Goal: Check status: Check status

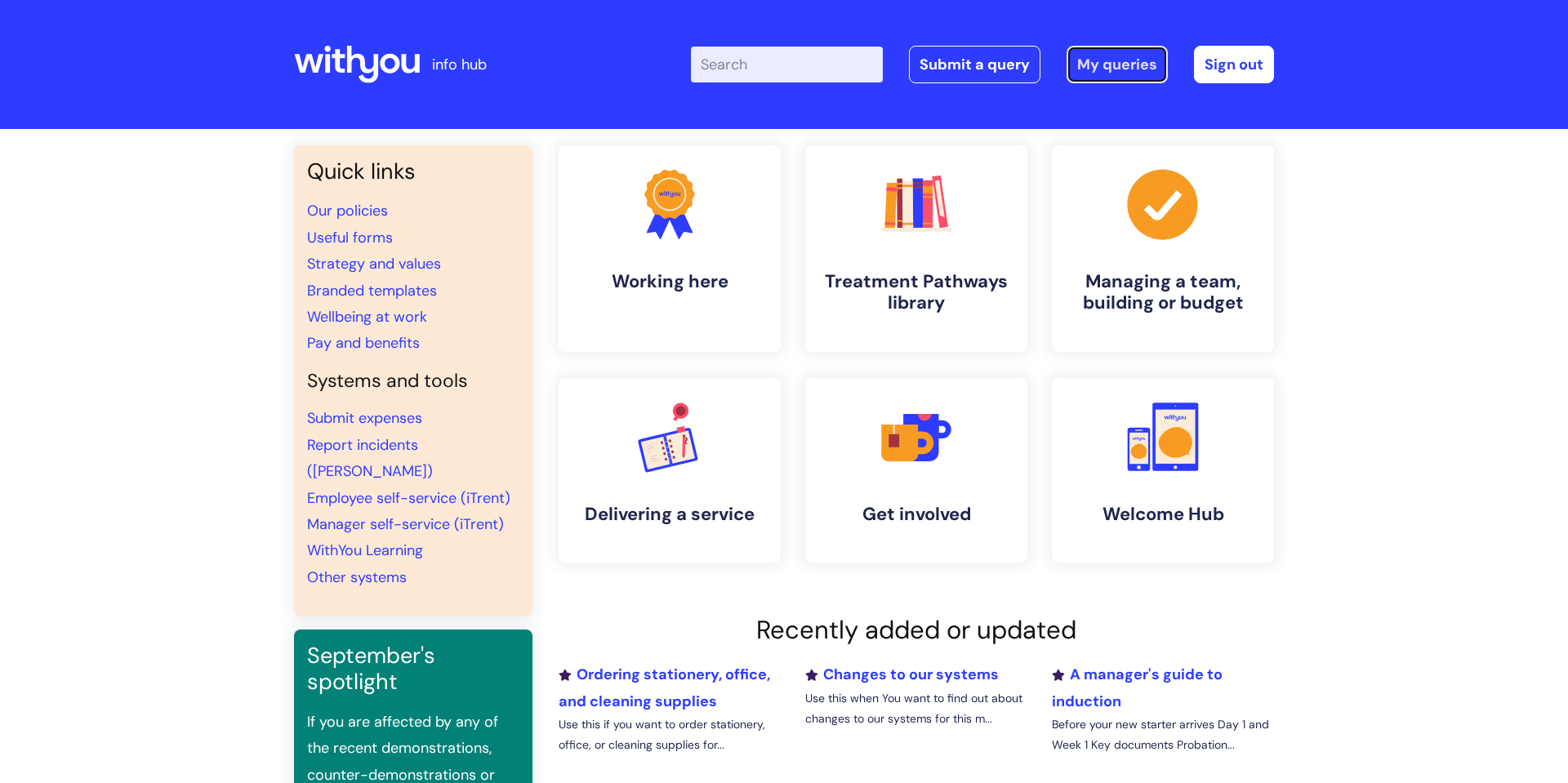
click at [1092, 65] on link "My queries" at bounding box center [1117, 64] width 101 height 38
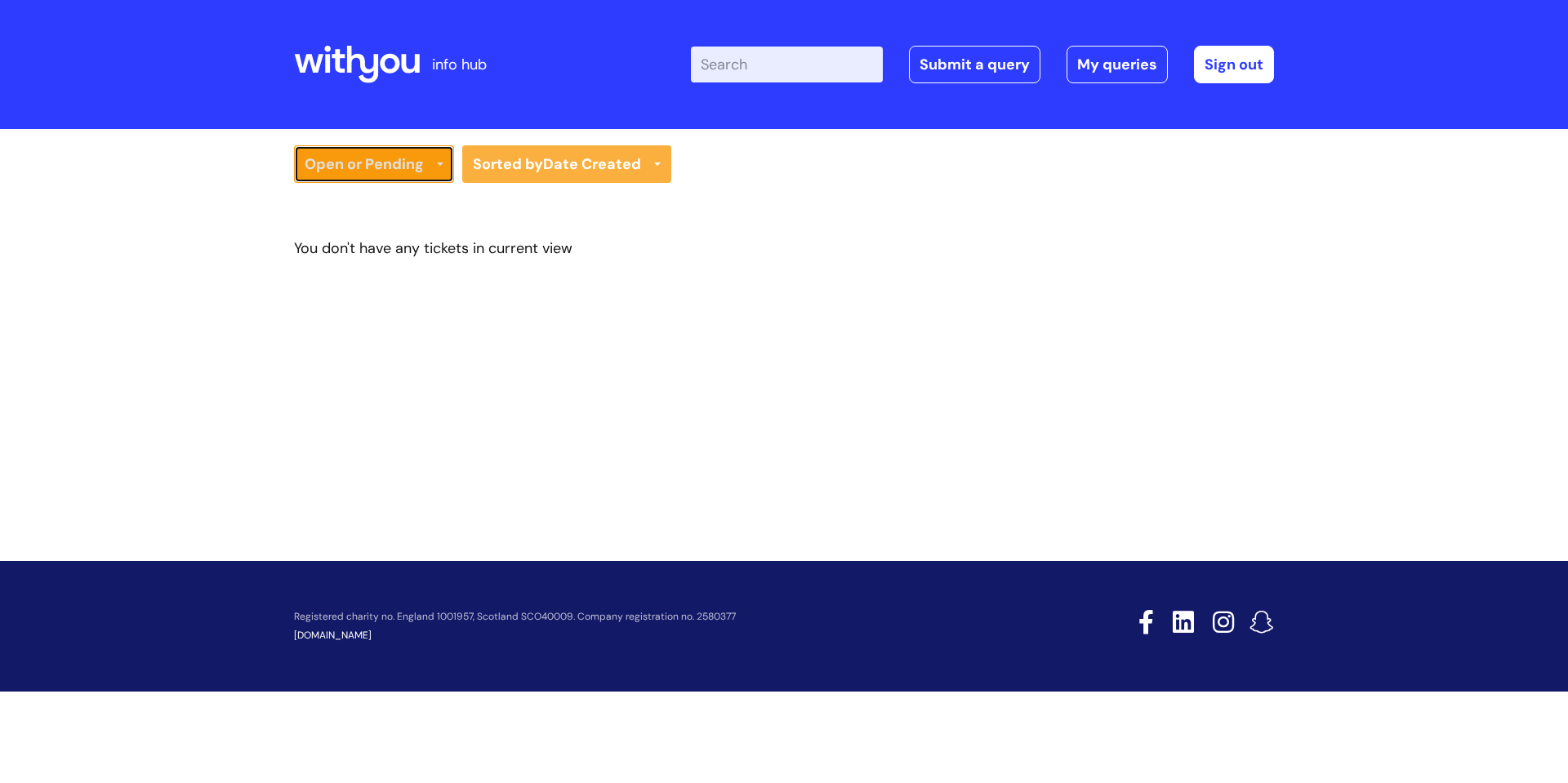
click at [375, 151] on link "Open or Pending" at bounding box center [374, 164] width 160 height 38
click at [387, 190] on link "All Tickets" at bounding box center [374, 198] width 160 height 23
